Goal: Task Accomplishment & Management: Use online tool/utility

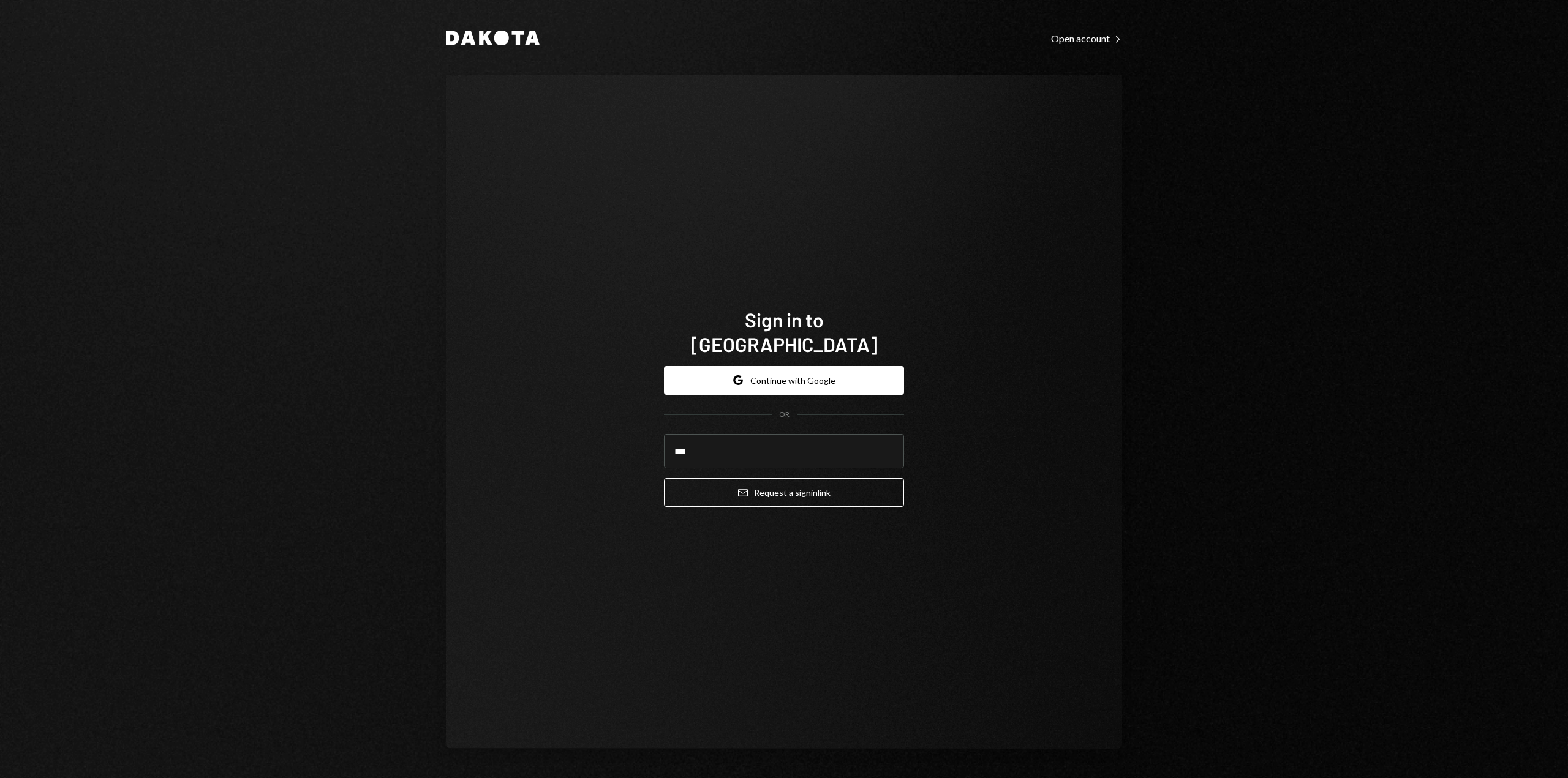
type input "**********"
click at [776, 484] on button "Email Request a sign in link" at bounding box center [784, 493] width 240 height 29
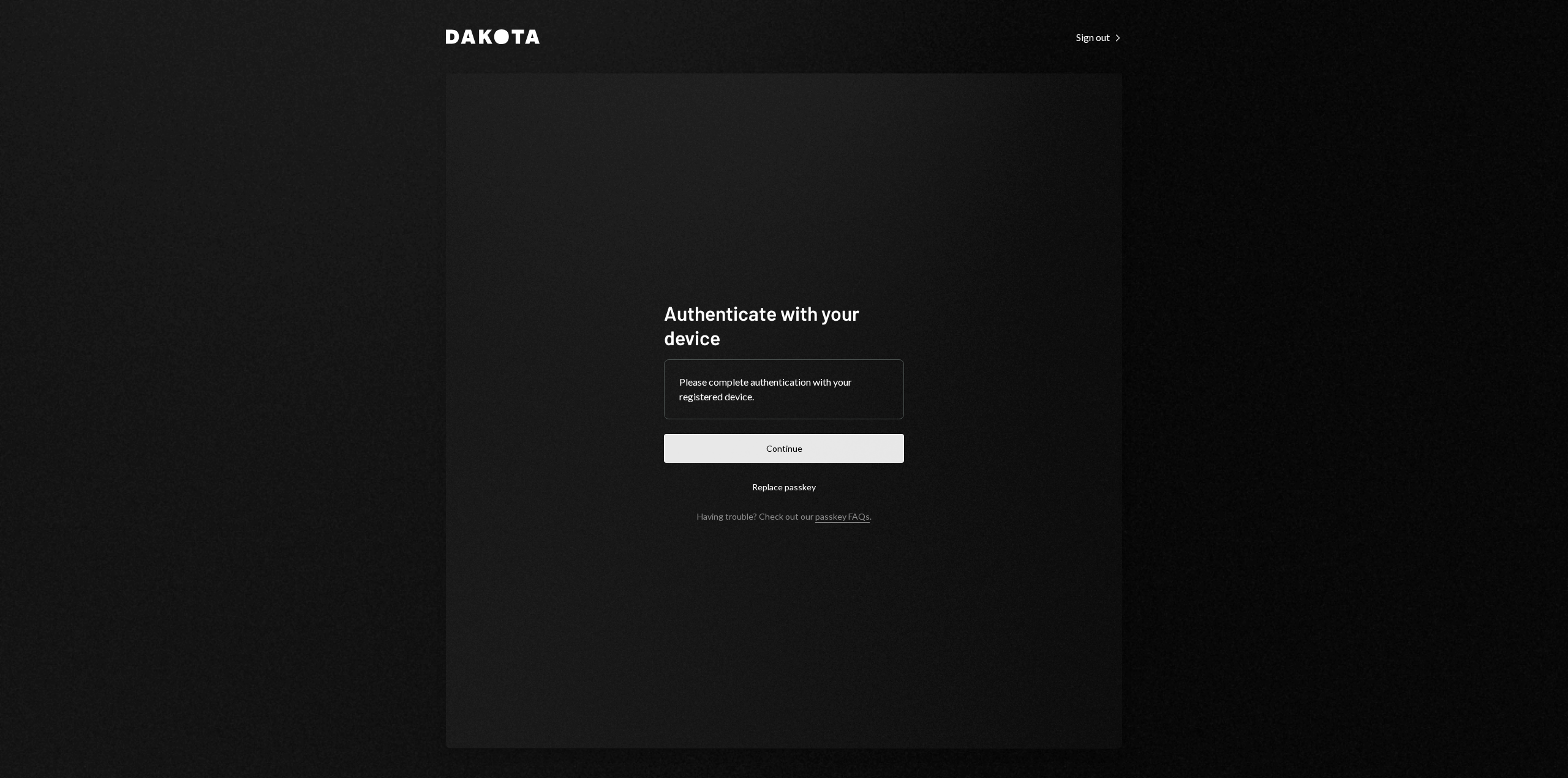
click at [793, 444] on button "Continue" at bounding box center [784, 449] width 240 height 29
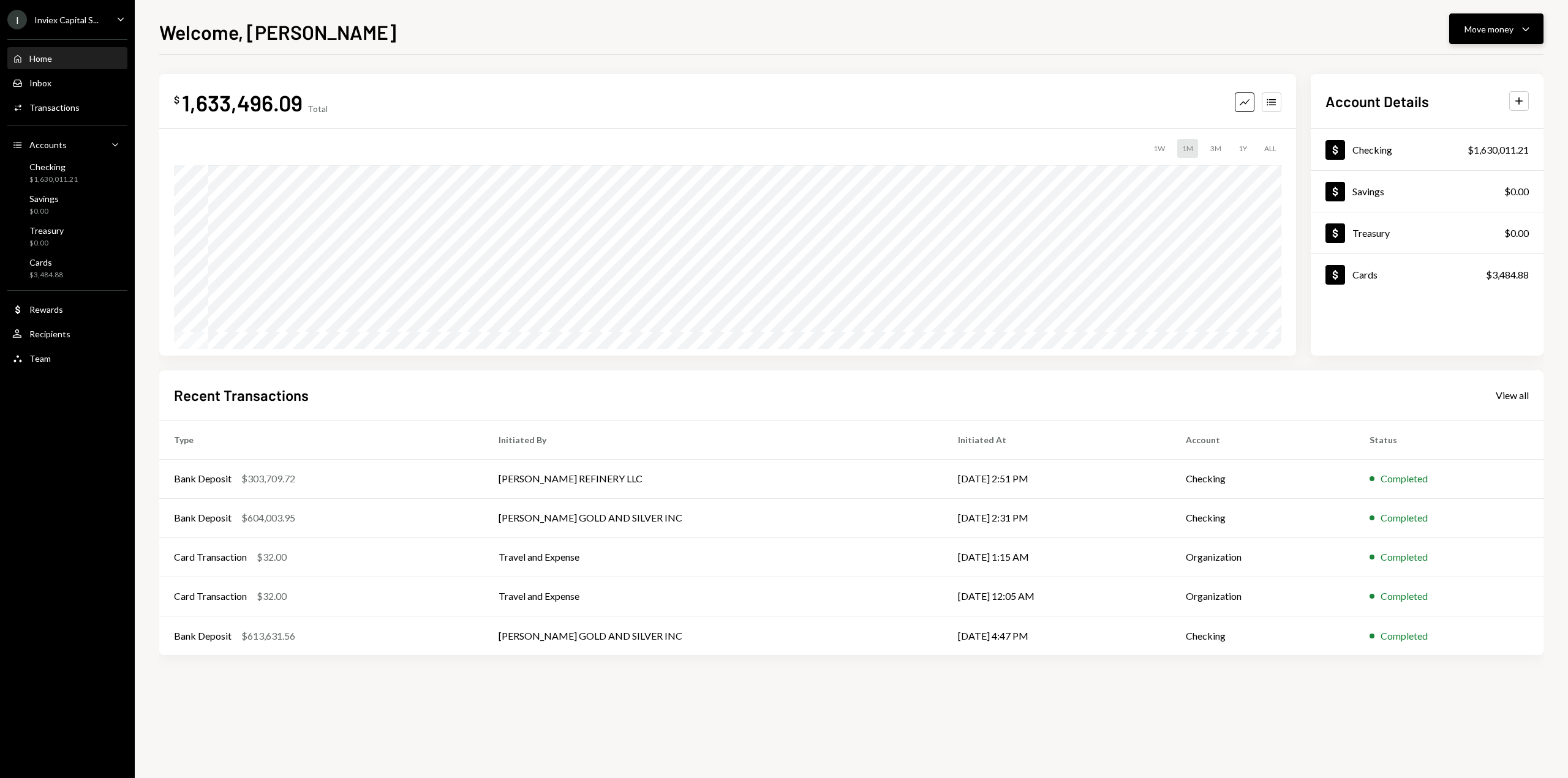
click at [1478, 38] on button "Move money Caret Down" at bounding box center [1496, 29] width 94 height 30
click at [1458, 67] on div "Send" at bounding box center [1487, 65] width 89 height 13
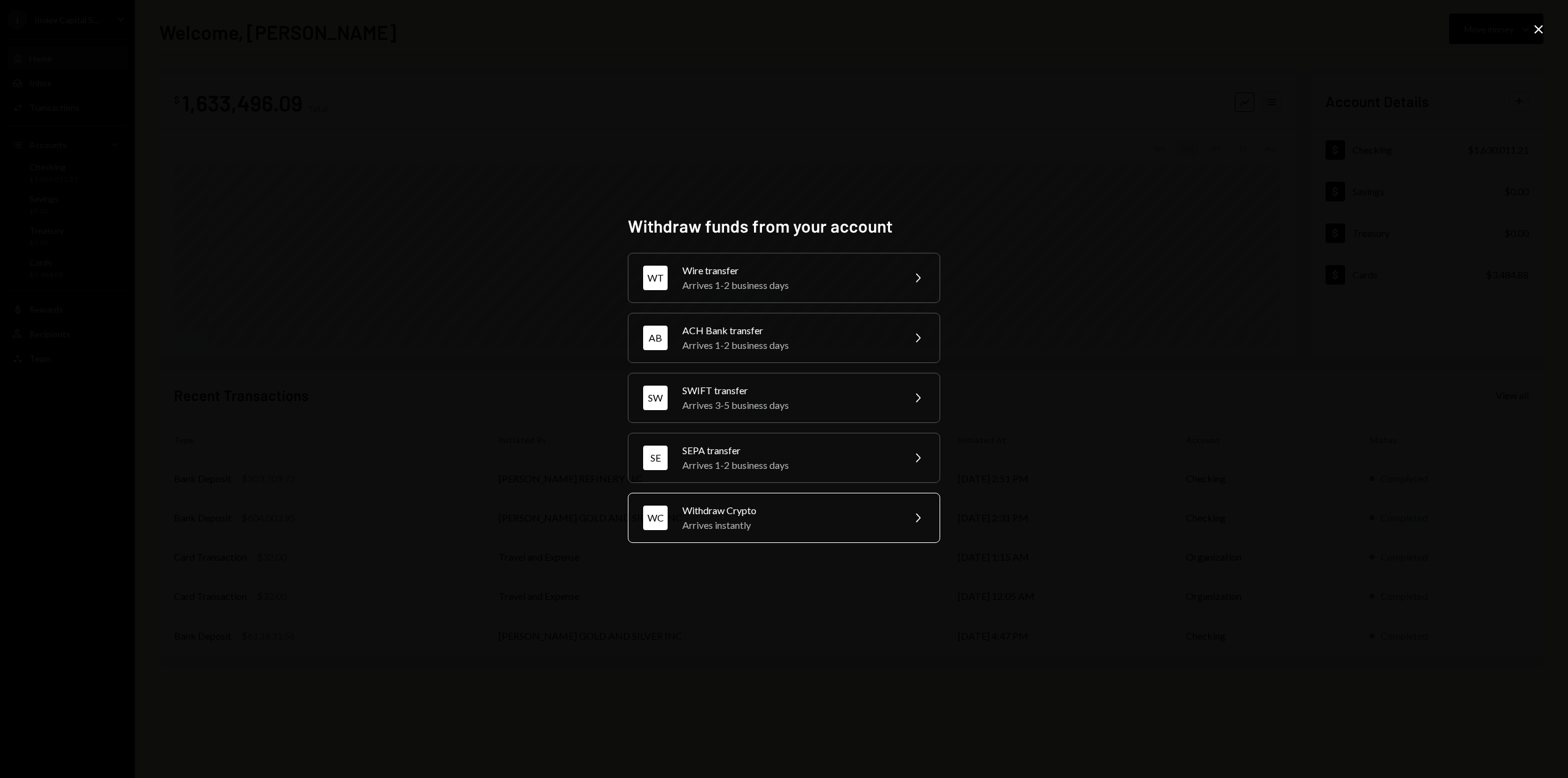
click at [772, 507] on div "Withdraw Crypto" at bounding box center [789, 511] width 213 height 14
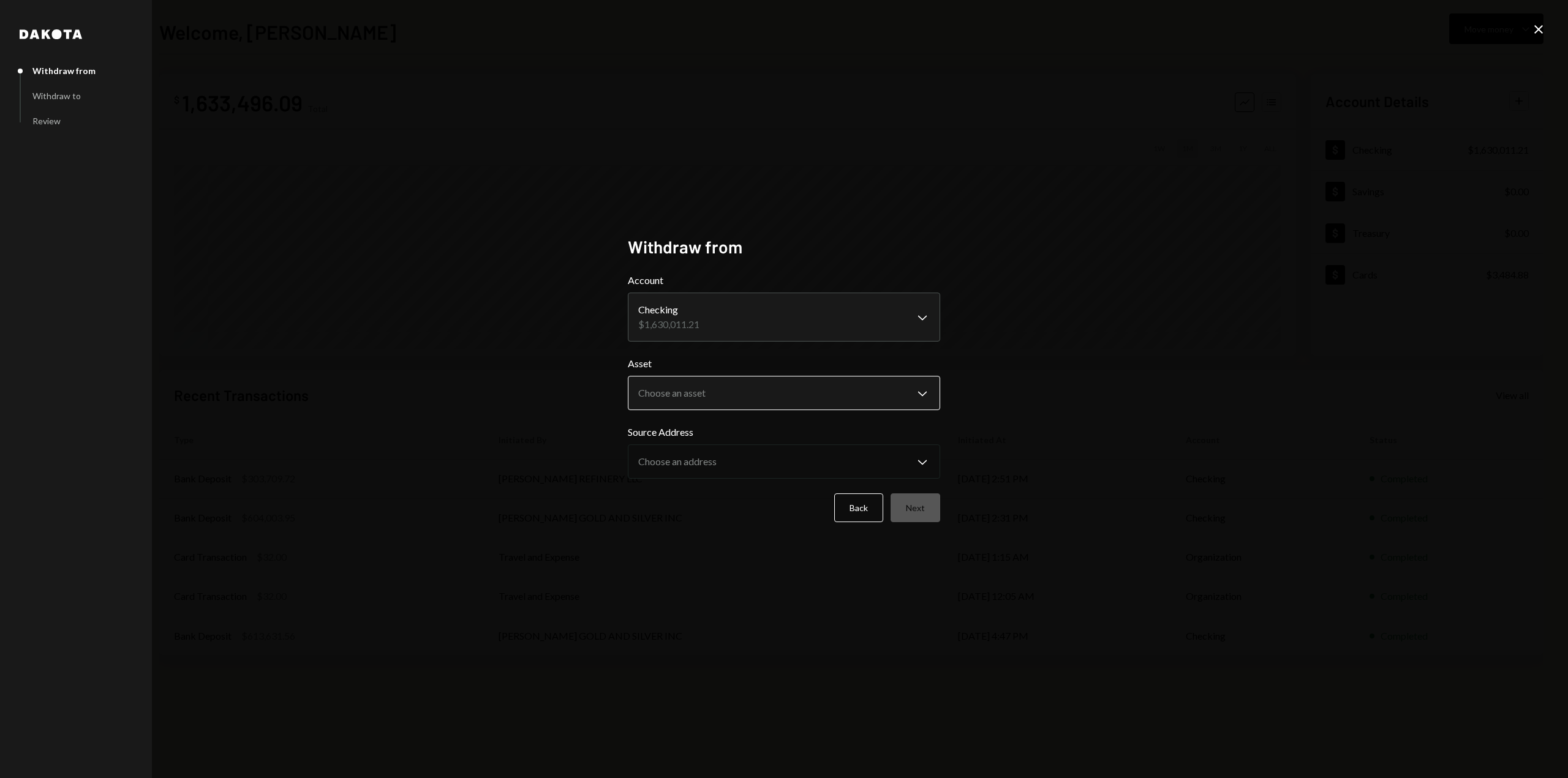
click at [709, 396] on body "I Inviex Capital S... Caret Down Home Home Inbox Inbox Activities Transactions …" at bounding box center [784, 389] width 1568 height 778
select select "*****"
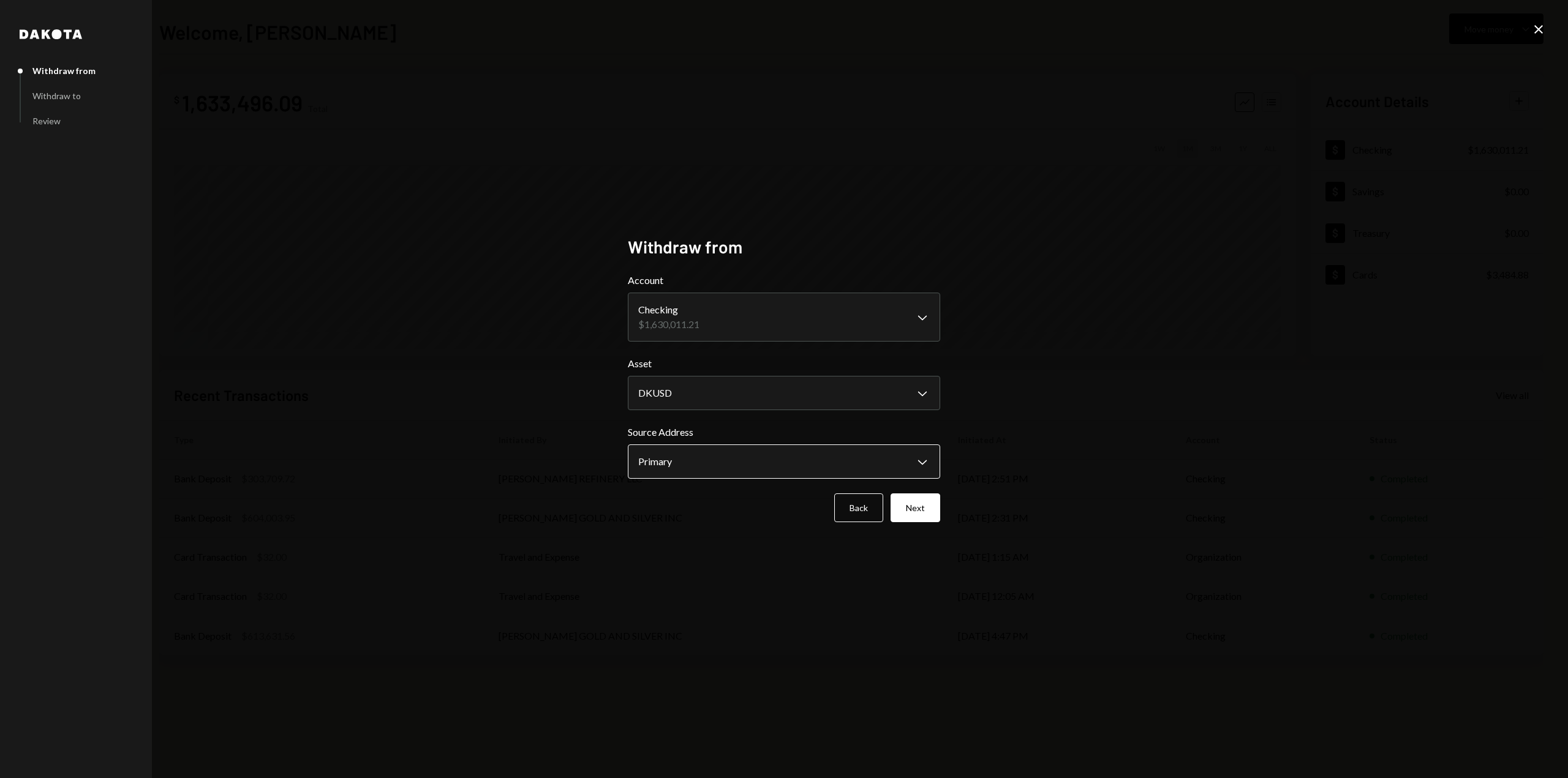
click at [694, 451] on body "I Inviex Capital S... Caret Down Home Home Inbox Inbox Activities Transactions …" at bounding box center [784, 389] width 1568 height 778
drag, startPoint x: 712, startPoint y: 508, endPoint x: 721, endPoint y: 511, distance: 9.5
click at [713, 508] on div "Back Next" at bounding box center [784, 508] width 312 height 29
click at [904, 509] on button "Next" at bounding box center [915, 508] width 49 height 29
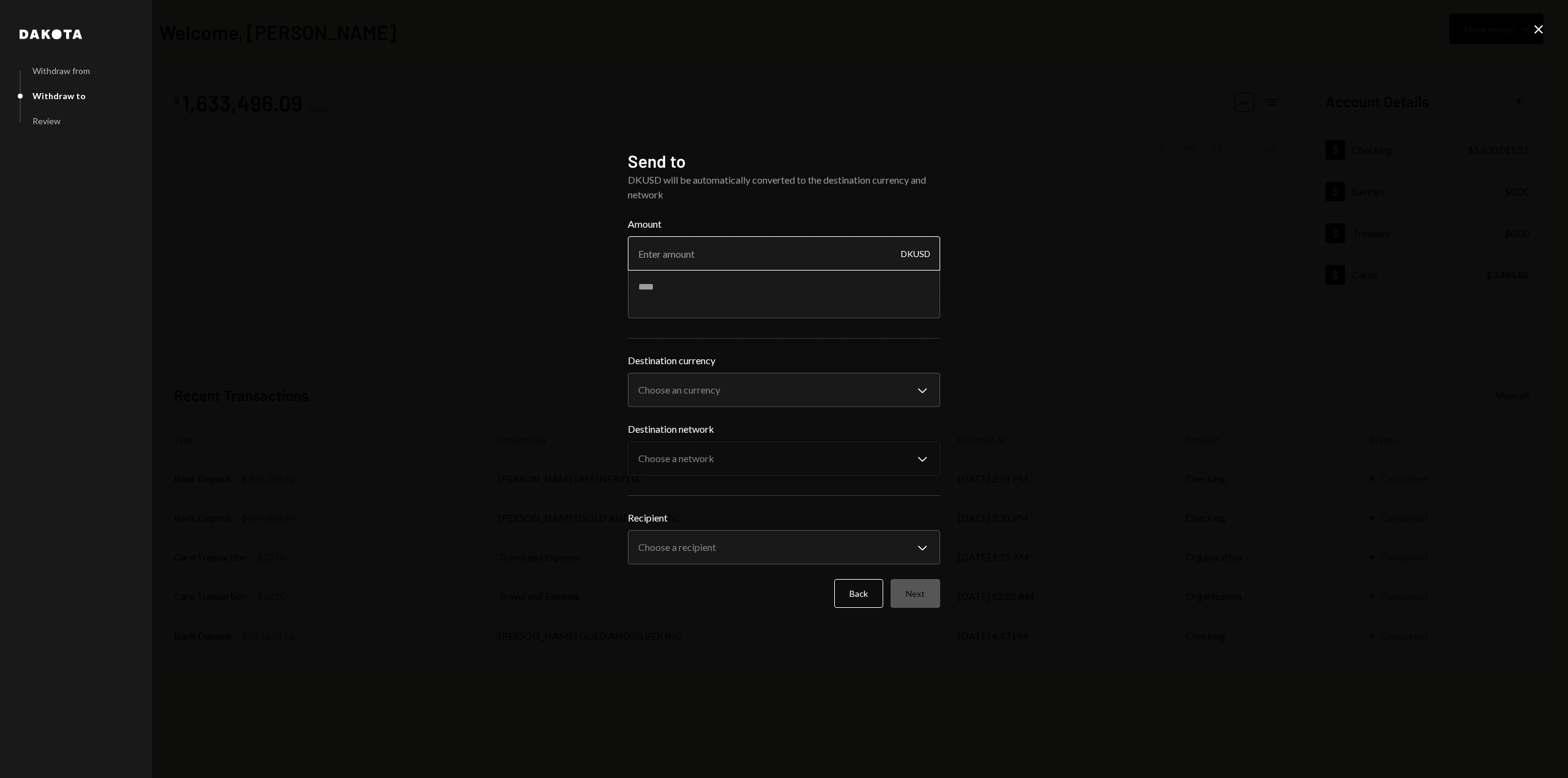
click at [692, 249] on input "Amount" at bounding box center [784, 253] width 312 height 34
type input "1500000"
click at [674, 384] on body "**********" at bounding box center [784, 389] width 1568 height 778
select select "****"
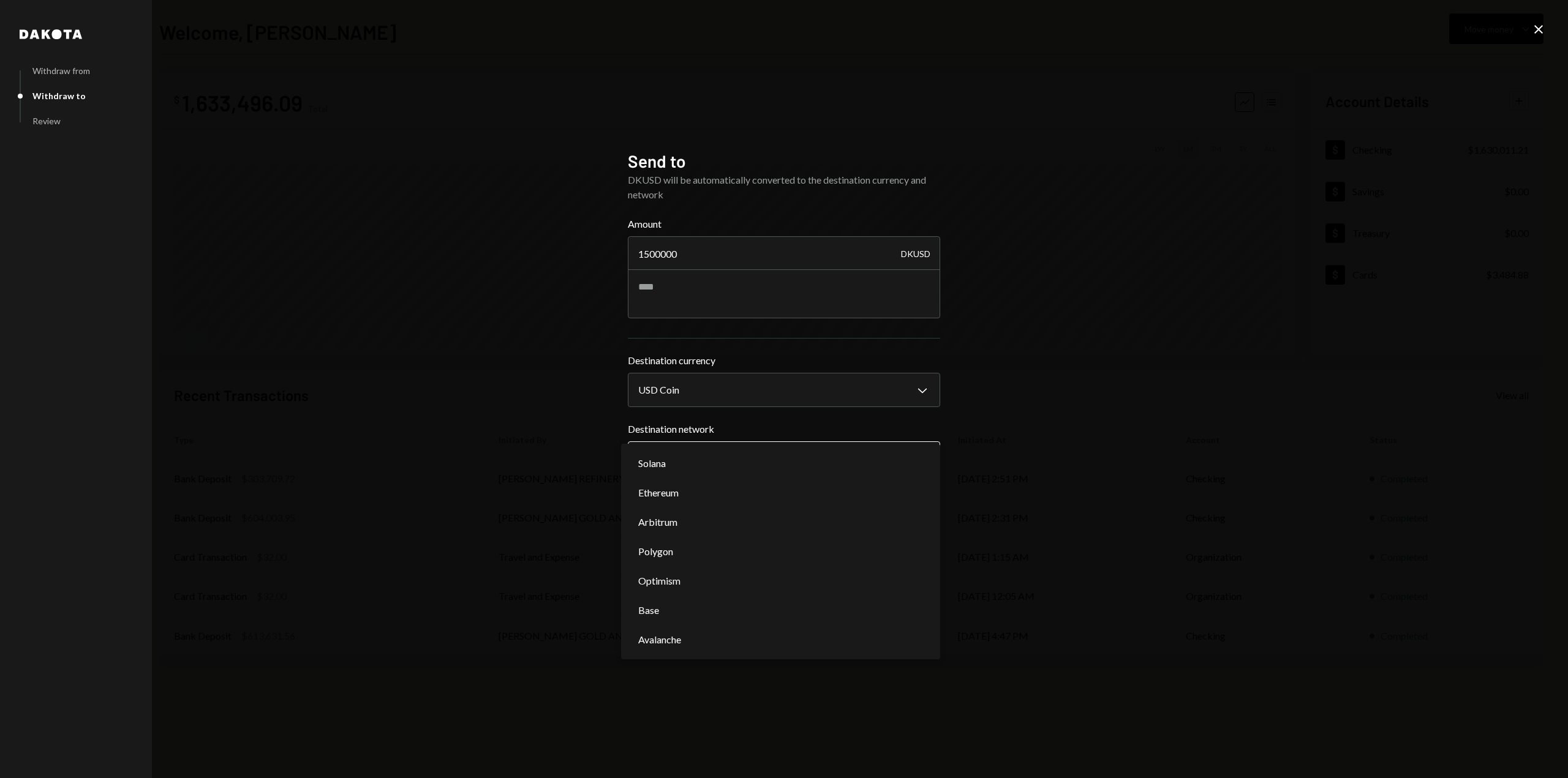
click at [680, 461] on body "I Inviex Capital S... Caret Down Home Home Inbox Inbox Activities Transactions …" at bounding box center [784, 389] width 1568 height 778
select select "**********"
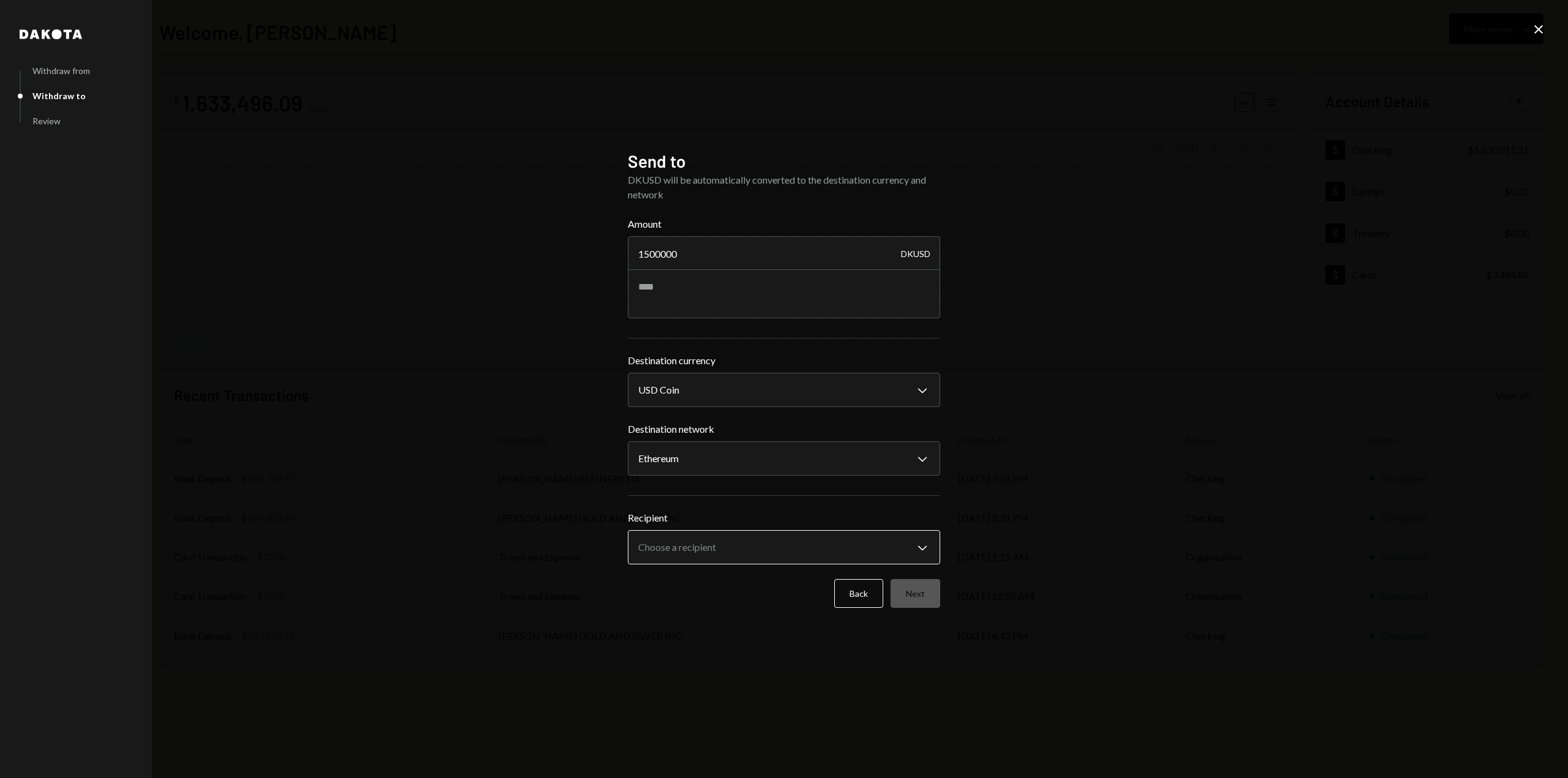
click at [714, 558] on body "I Inviex Capital S... Caret Down Home Home Inbox Inbox Activities Transactions …" at bounding box center [784, 389] width 1568 height 778
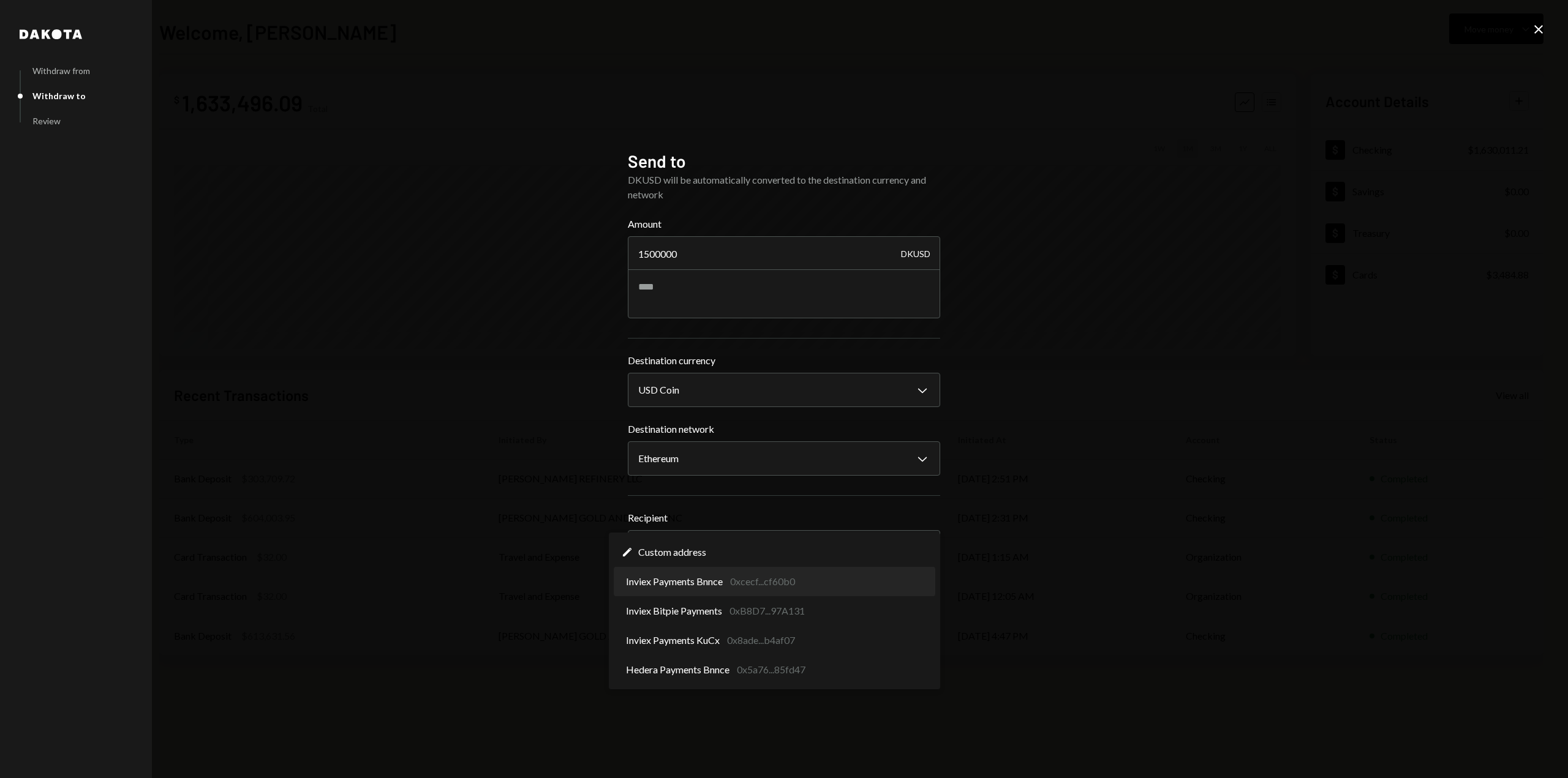
select select "**********"
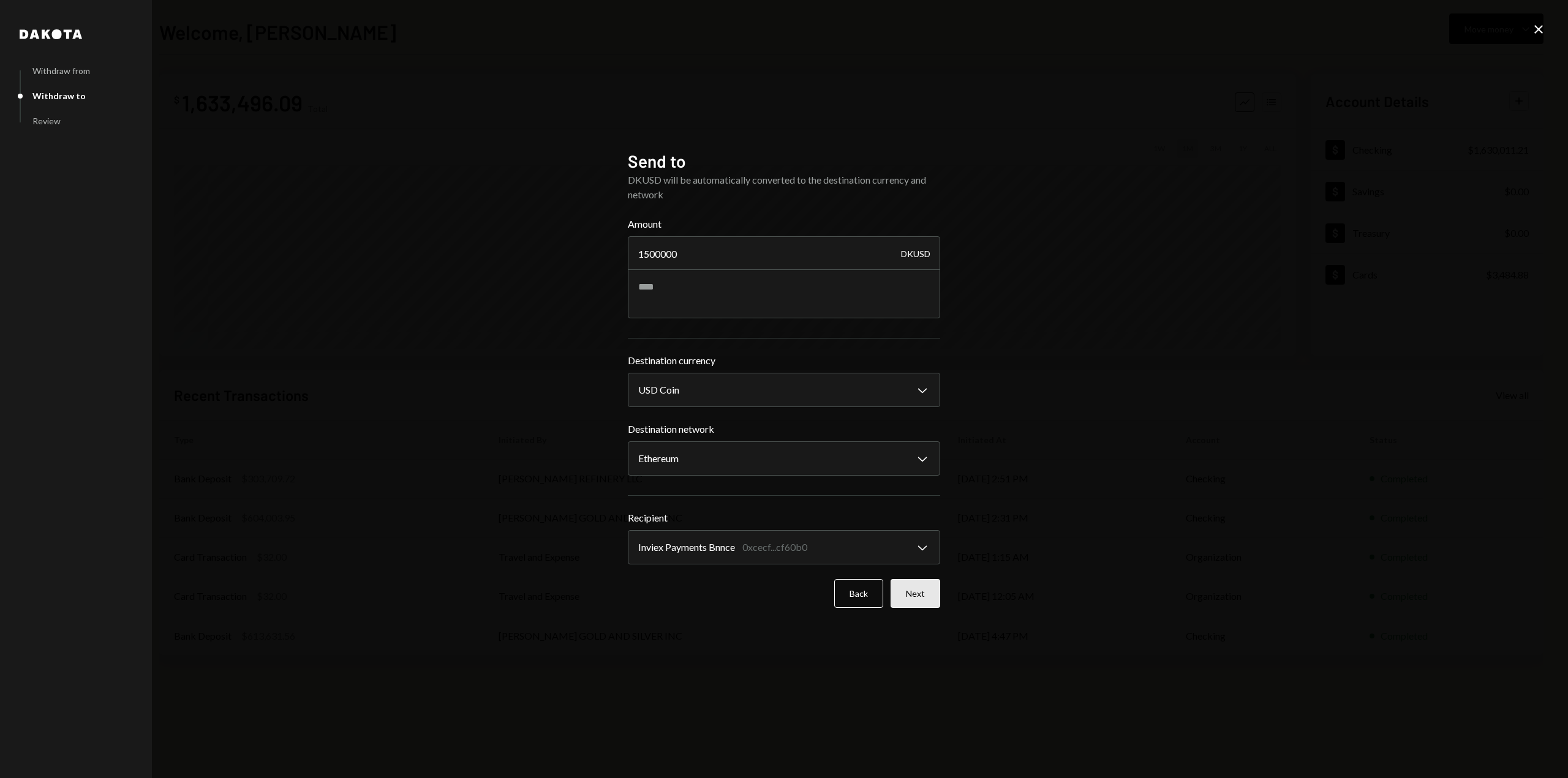
click at [913, 595] on button "Next" at bounding box center [915, 594] width 49 height 29
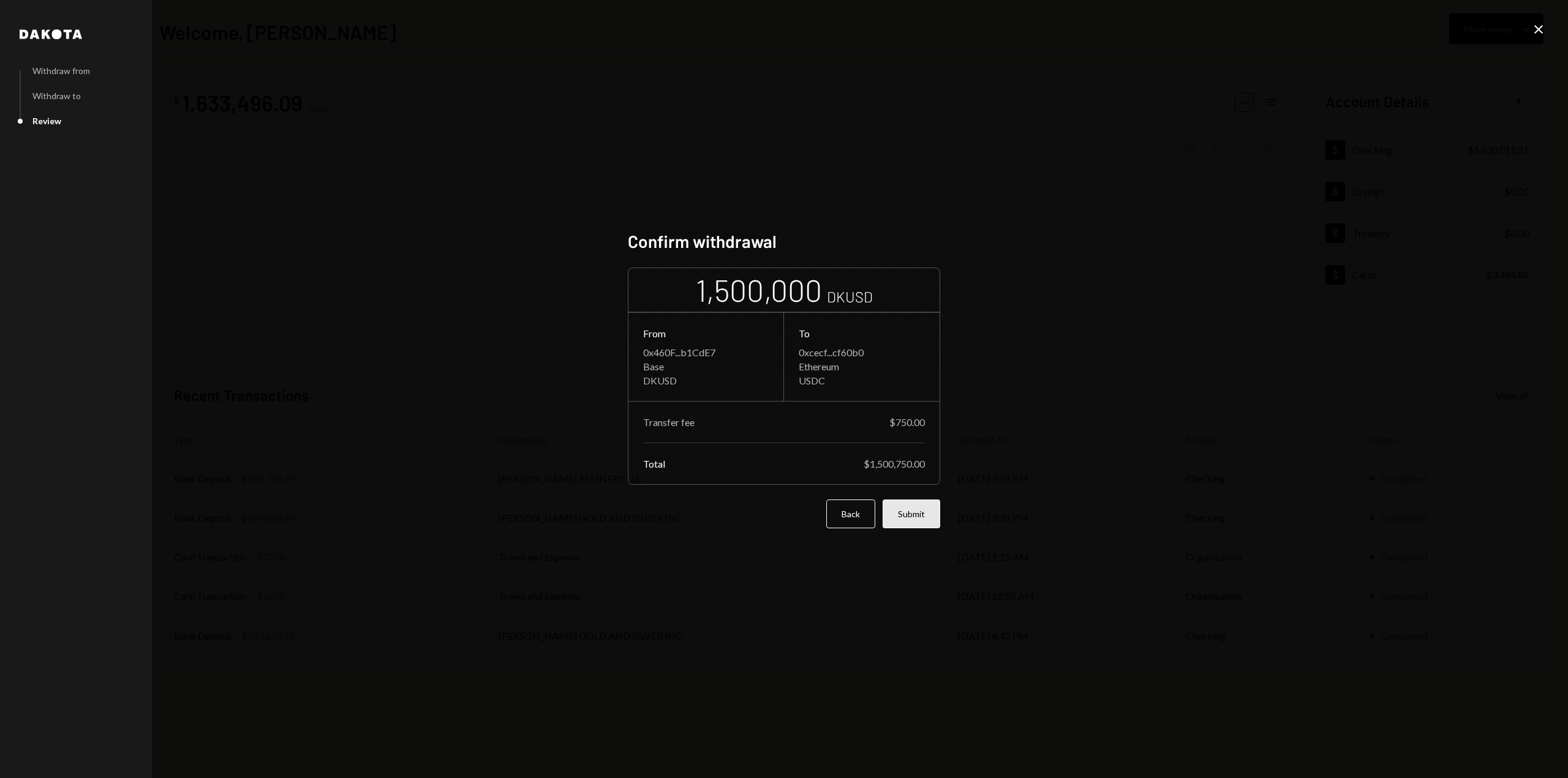
click at [912, 514] on button "Submit" at bounding box center [911, 514] width 57 height 29
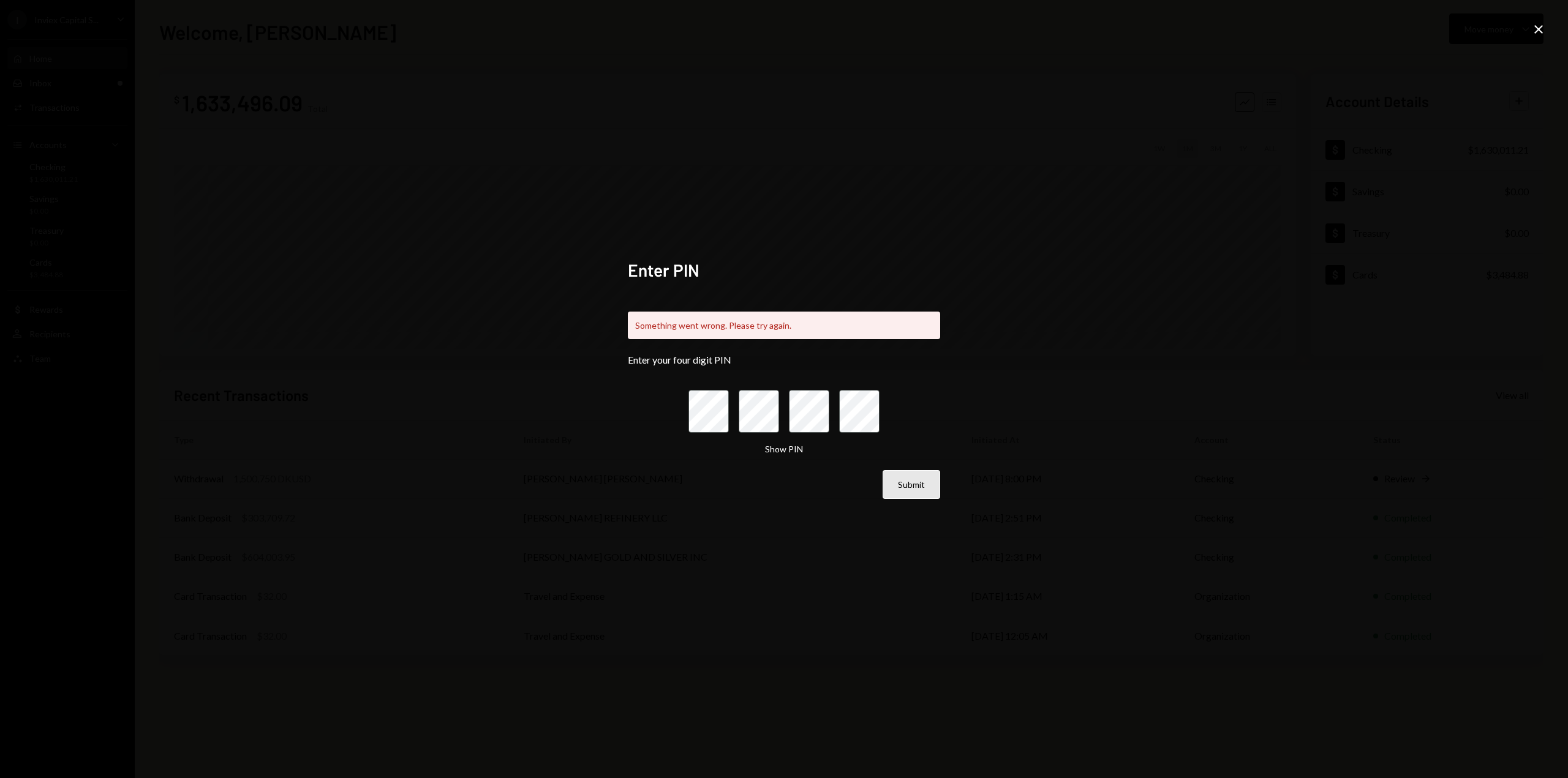
click at [925, 488] on button "Submit" at bounding box center [911, 485] width 57 height 29
click at [1544, 19] on div "Enter PIN Something went wrong. Please try again. Enter your four digit PIN Sho…" at bounding box center [784, 389] width 1568 height 778
click at [1538, 28] on icon "Close" at bounding box center [1538, 30] width 14 height 14
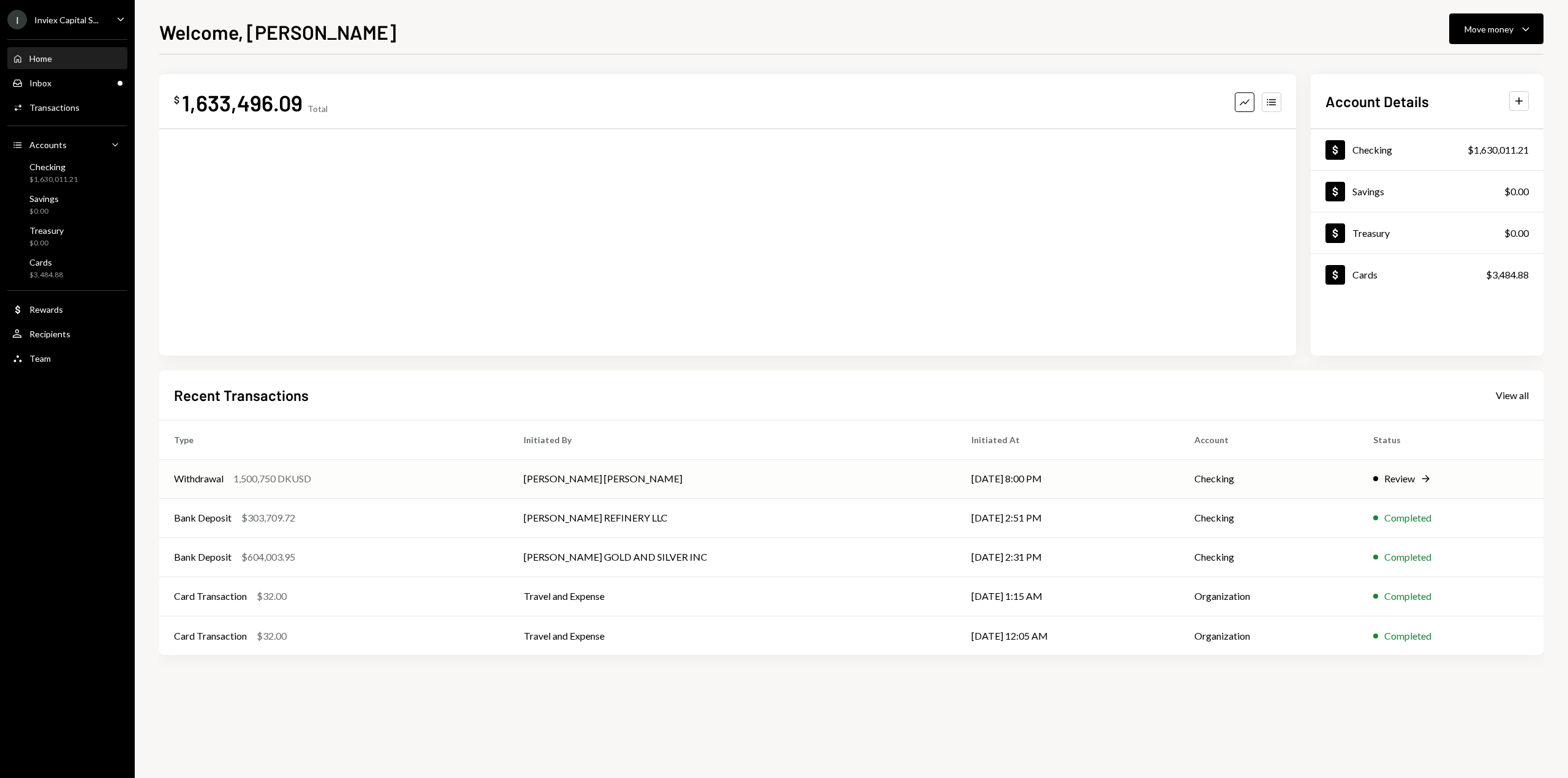
click at [632, 491] on td "Mohammad Parvez Masood" at bounding box center [733, 479] width 448 height 39
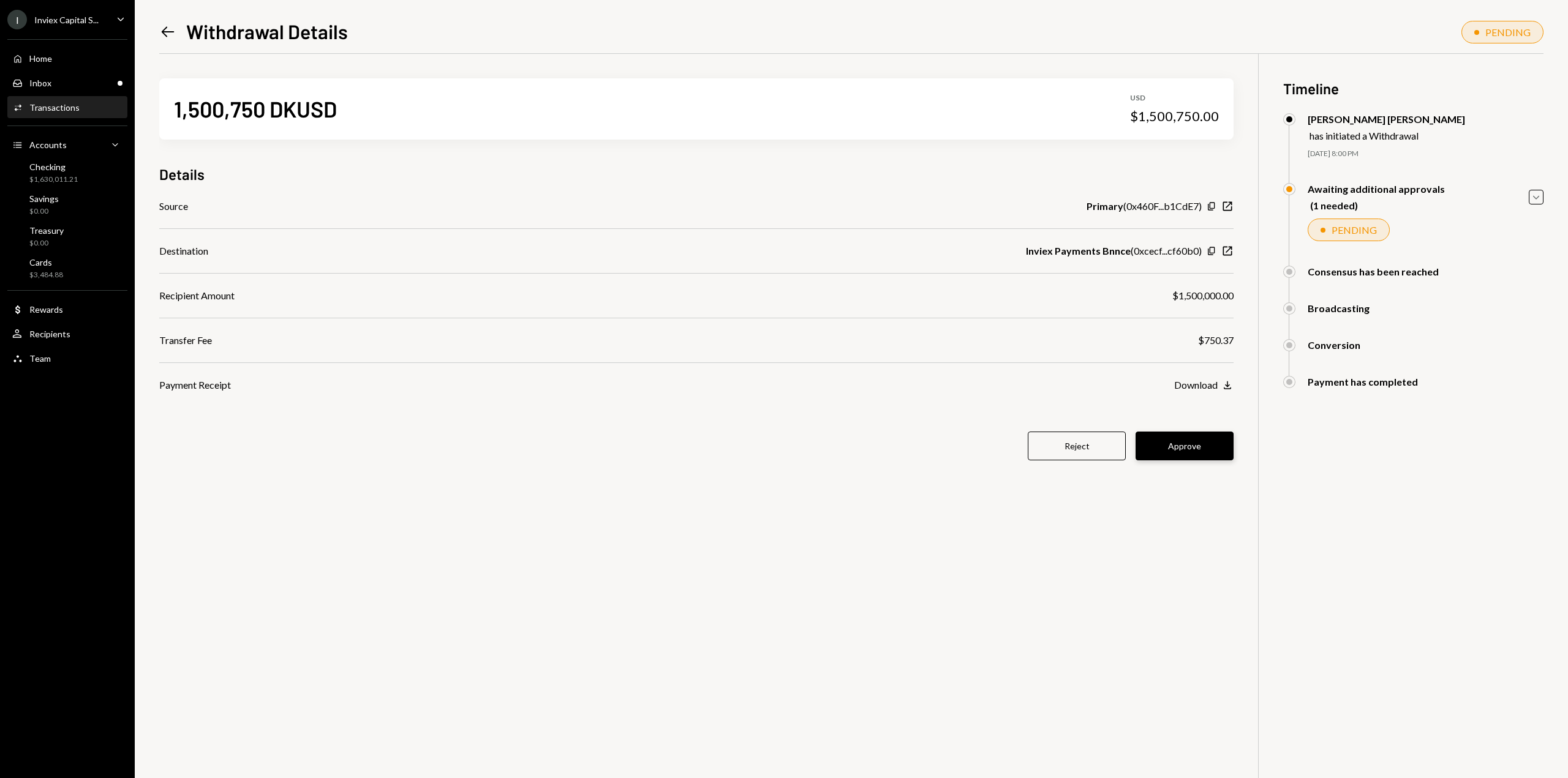
click at [1190, 452] on button "Approve" at bounding box center [1185, 446] width 98 height 29
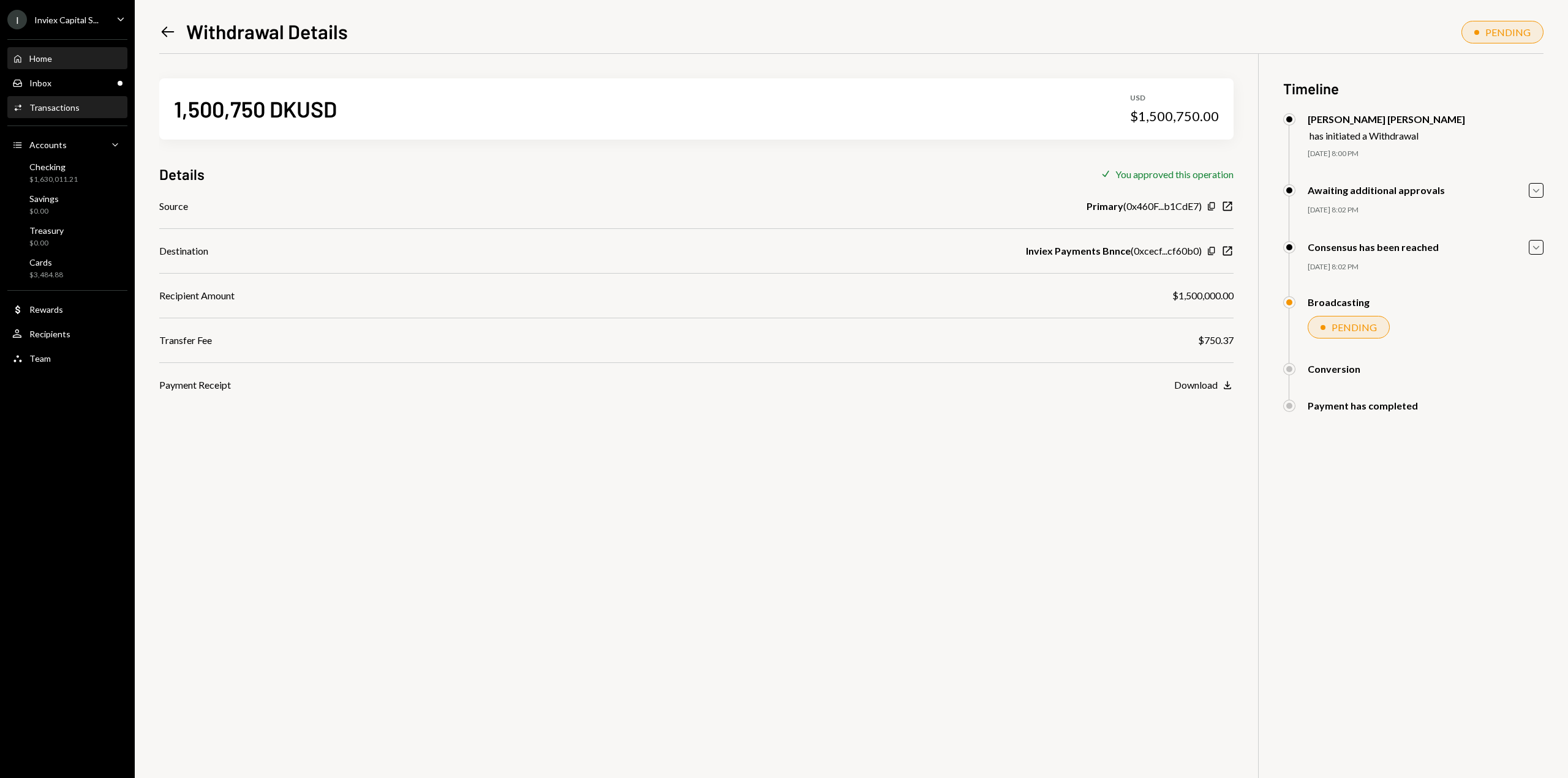
click at [38, 61] on div "Home" at bounding box center [40, 59] width 22 height 11
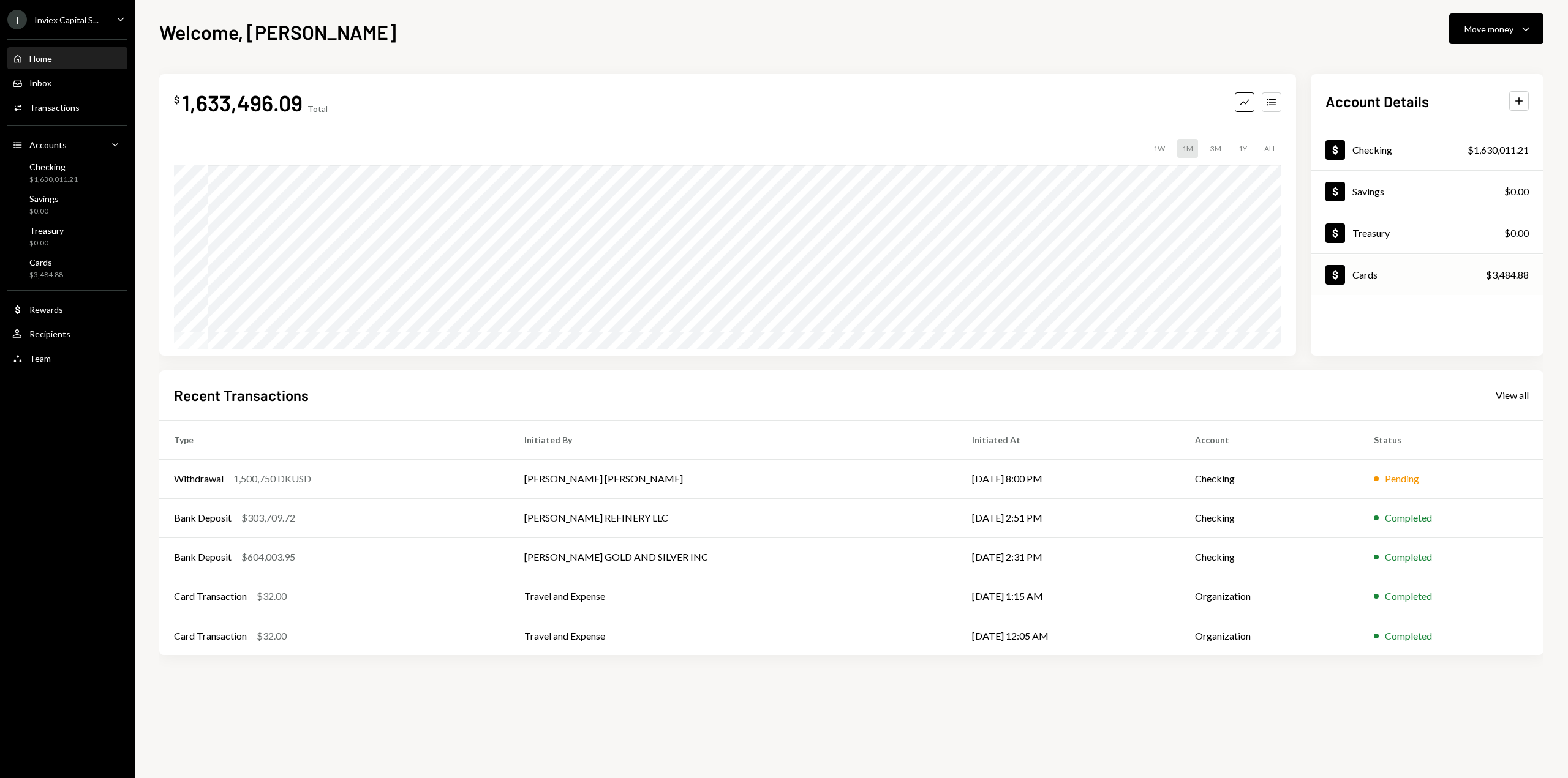
click at [1363, 280] on div "Cards" at bounding box center [1365, 275] width 25 height 12
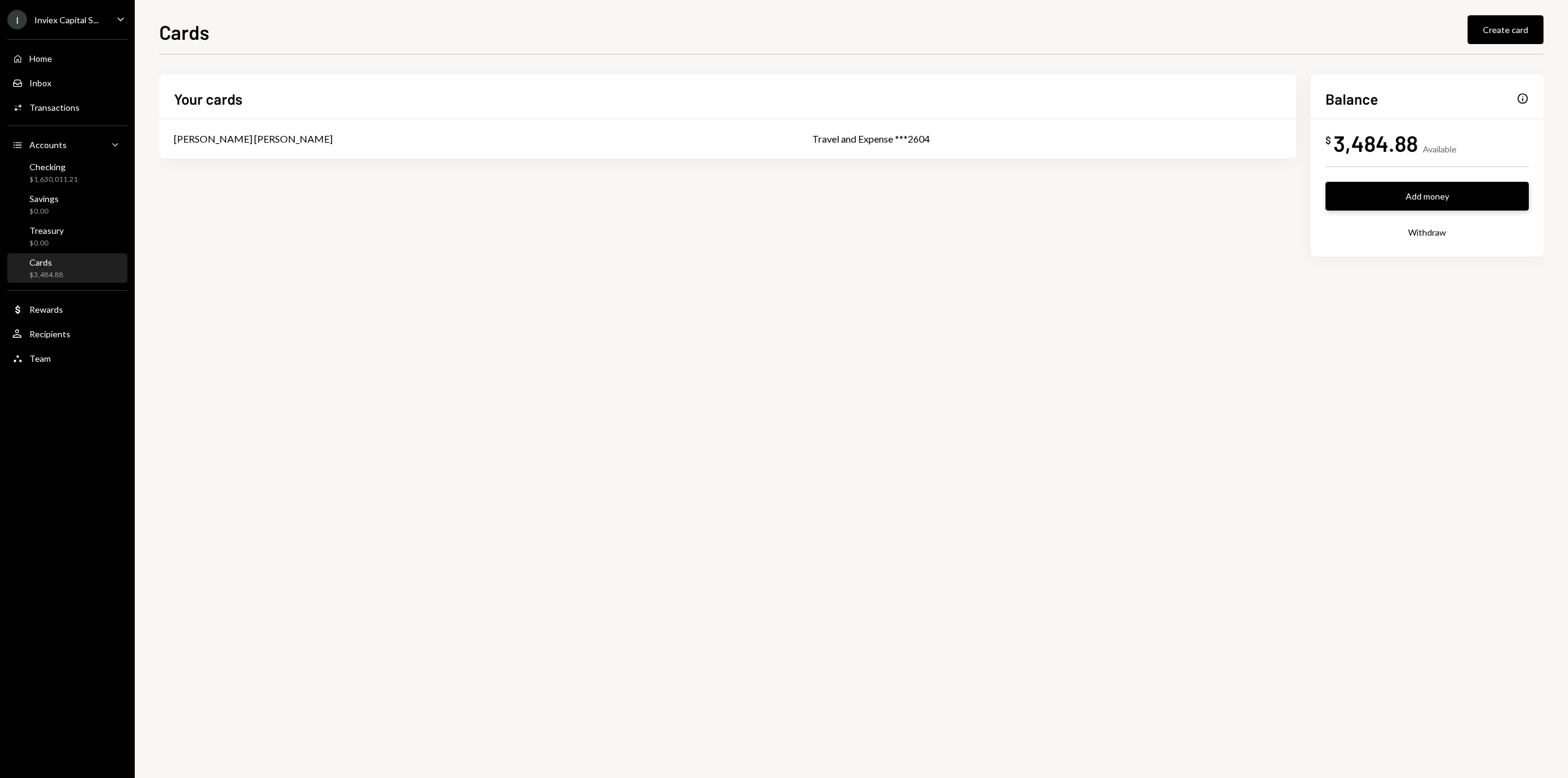
click at [1401, 204] on button "Add money" at bounding box center [1427, 196] width 203 height 29
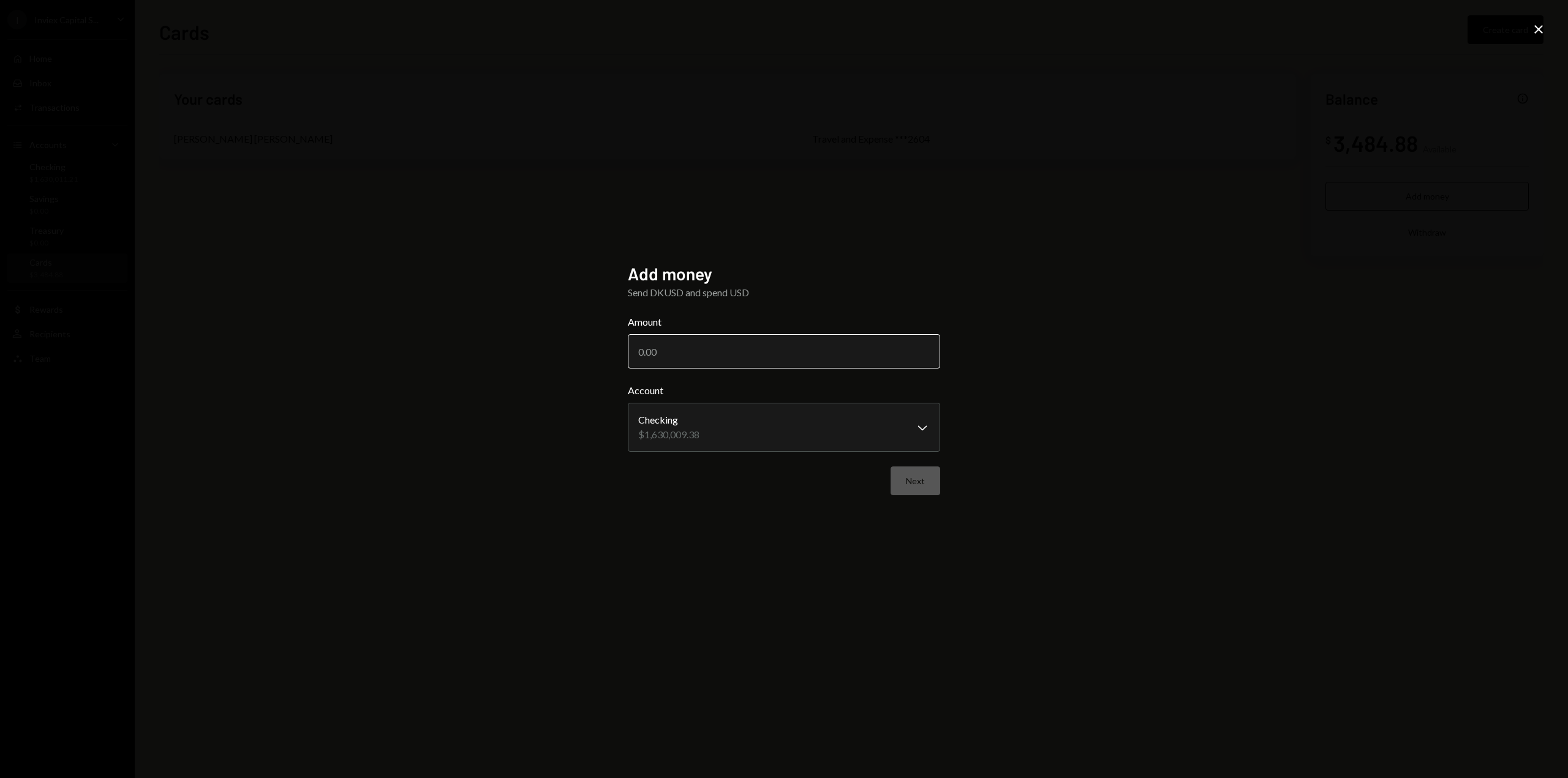
click at [759, 355] on input "Amount" at bounding box center [784, 351] width 312 height 34
type input "7000"
click at [919, 481] on button "Next" at bounding box center [915, 481] width 49 height 29
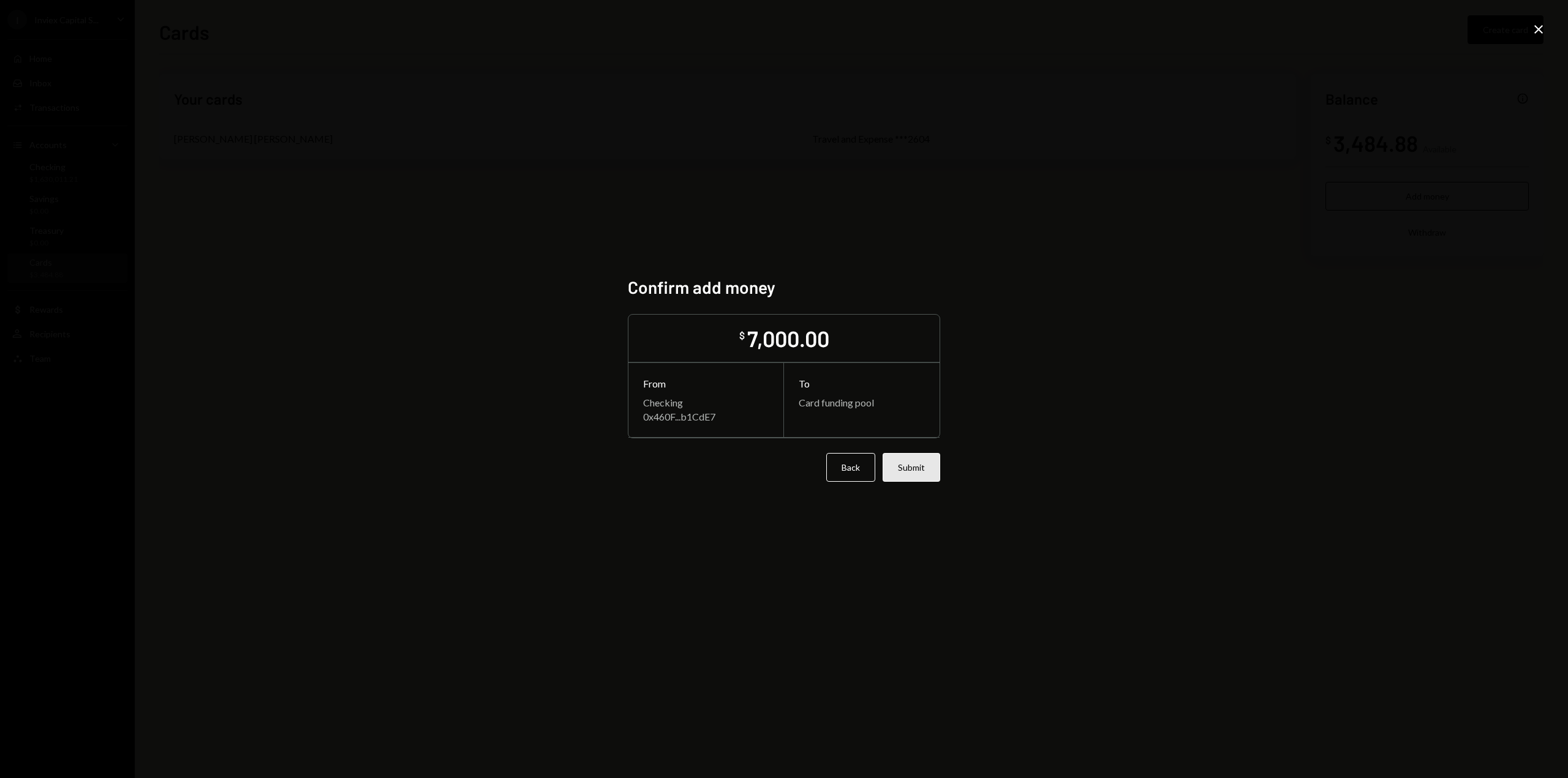
click at [918, 470] on button "Submit" at bounding box center [911, 468] width 57 height 29
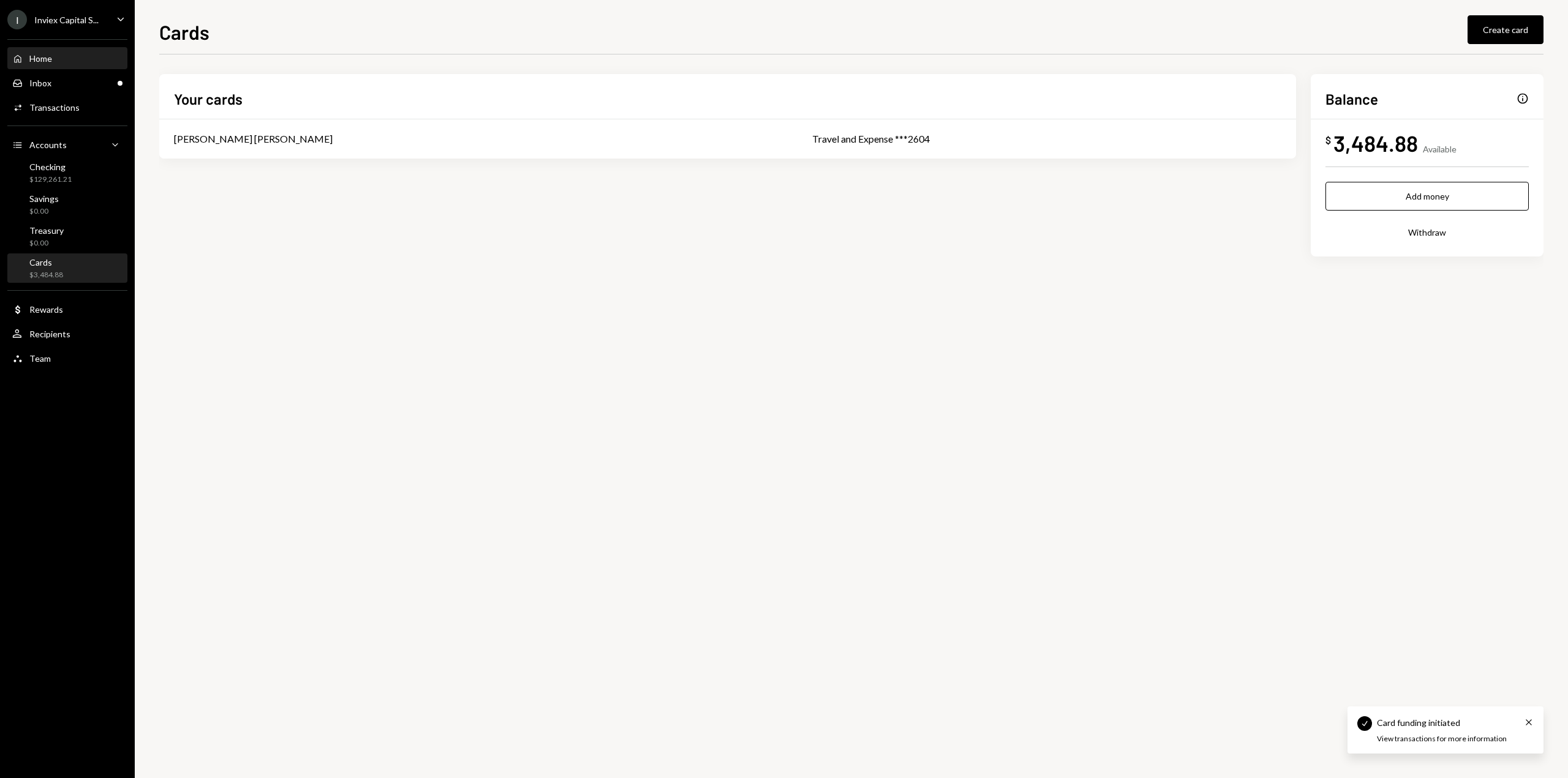
click at [37, 54] on div "Home Home" at bounding box center [32, 59] width 40 height 11
